Goal: Task Accomplishment & Management: Use online tool/utility

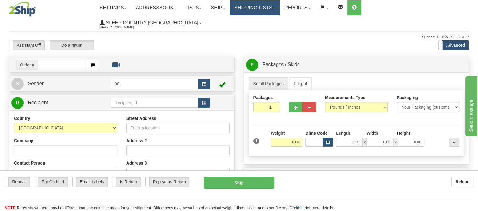
click at [280, 7] on link "Shipping lists" at bounding box center [255, 7] width 50 height 15
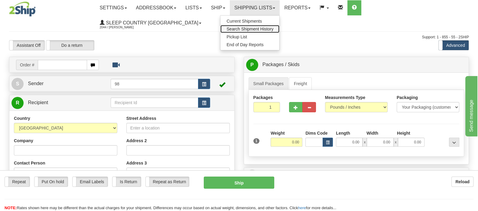
click at [273, 27] on span "Search Shipment History" at bounding box center [250, 29] width 47 height 5
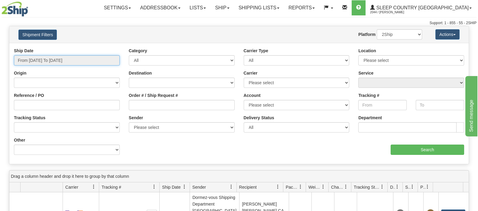
drag, startPoint x: 93, startPoint y: 61, endPoint x: 96, endPoint y: 82, distance: 21.1
click at [93, 61] on input "From [DATE] To [DATE]" at bounding box center [67, 60] width 106 height 10
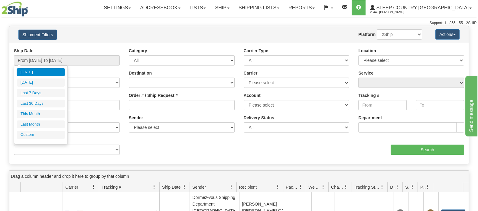
drag, startPoint x: 48, startPoint y: 103, endPoint x: 160, endPoint y: 103, distance: 111.3
click at [48, 103] on li "Last 30 Days" at bounding box center [41, 104] width 48 height 8
type input "From [DATE] To [DATE]"
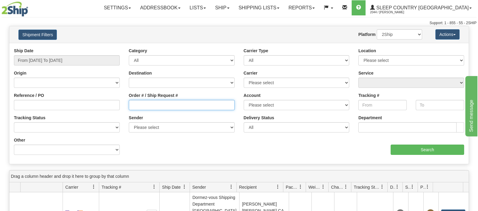
drag, startPoint x: 163, startPoint y: 103, endPoint x: 163, endPoint y: 106, distance: 3.0
click at [163, 103] on input "Order # / Ship Request #" at bounding box center [182, 105] width 106 height 10
paste input "9002I061702"
type input "9002I061702"
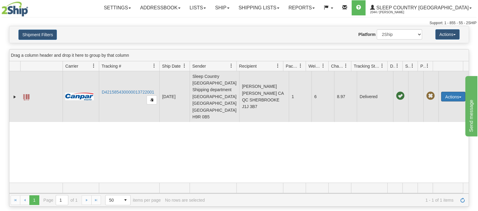
click at [452, 92] on button "Actions" at bounding box center [453, 97] width 24 height 10
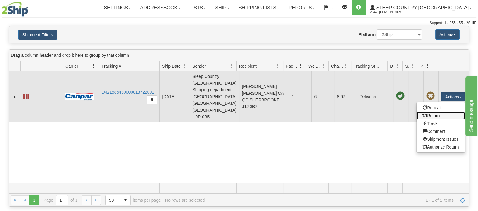
click at [429, 112] on link "Return" at bounding box center [441, 116] width 48 height 8
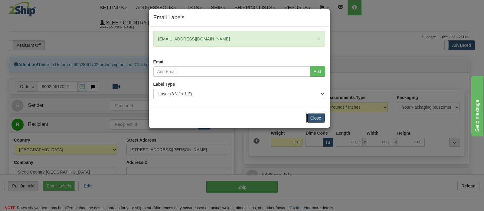
drag, startPoint x: 309, startPoint y: 118, endPoint x: 138, endPoint y: 65, distance: 179.5
click at [308, 119] on button "Close" at bounding box center [315, 118] width 19 height 10
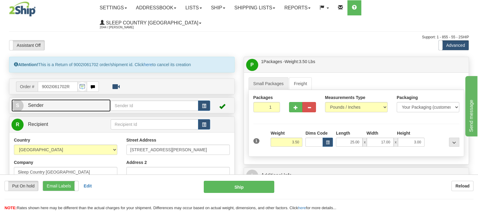
click at [87, 99] on link "S Sender" at bounding box center [60, 105] width 99 height 12
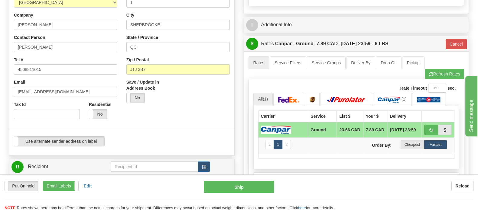
type input "15:01"
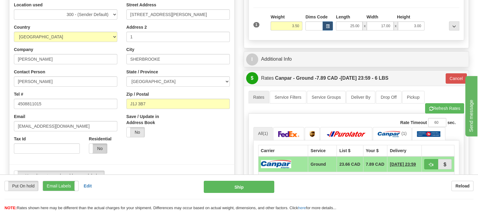
scroll to position [151, 0]
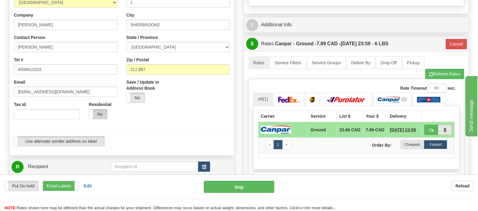
click at [101, 109] on label "No" at bounding box center [98, 114] width 18 height 10
type input "1"
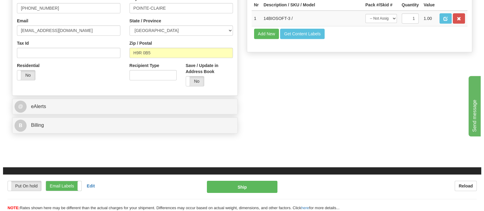
scroll to position [340, 0]
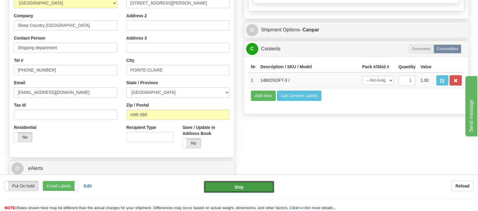
click at [235, 190] on button "Ship" at bounding box center [239, 187] width 70 height 12
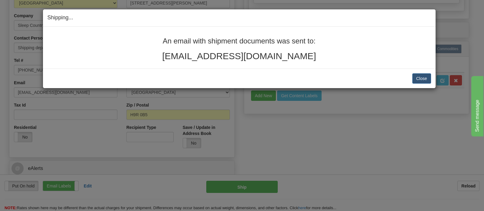
drag, startPoint x: 315, startPoint y: 60, endPoint x: 154, endPoint y: 33, distance: 163.5
click at [154, 33] on div "An email with shipment documents was sent to: patricialarcher01@gmail.com" at bounding box center [239, 48] width 393 height 42
copy div "An email with shipment documents was sent to: patricialarcher01@gmail.com"
